Goal: Information Seeking & Learning: Learn about a topic

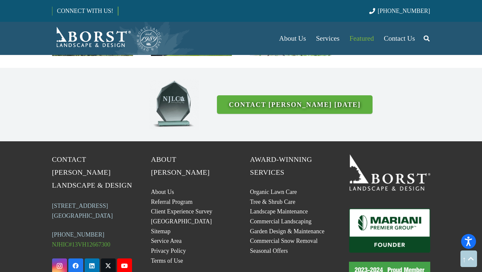
scroll to position [1752, 0]
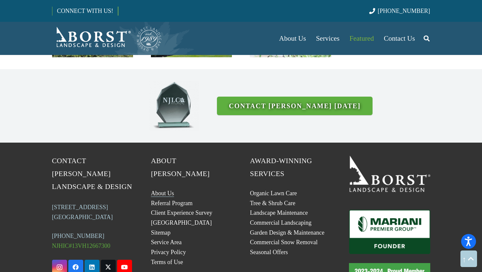
click at [160, 190] on link "About Us" at bounding box center [162, 193] width 23 height 7
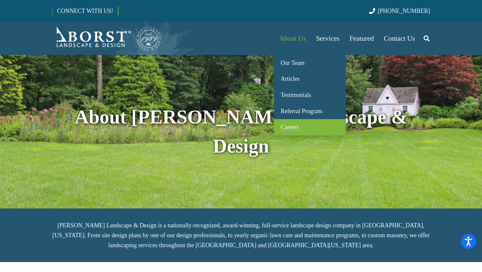
click at [294, 128] on span "Careers" at bounding box center [289, 127] width 18 height 7
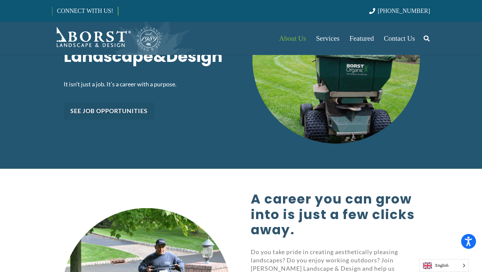
click at [117, 103] on link "See job opportunities" at bounding box center [109, 111] width 90 height 17
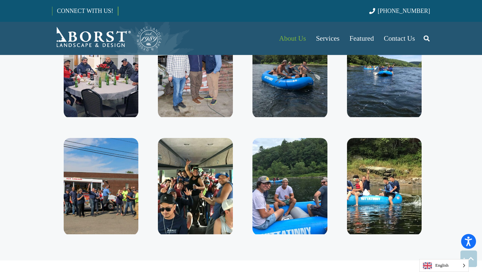
scroll to position [1684, 0]
